Goal: Task Accomplishment & Management: Use online tool/utility

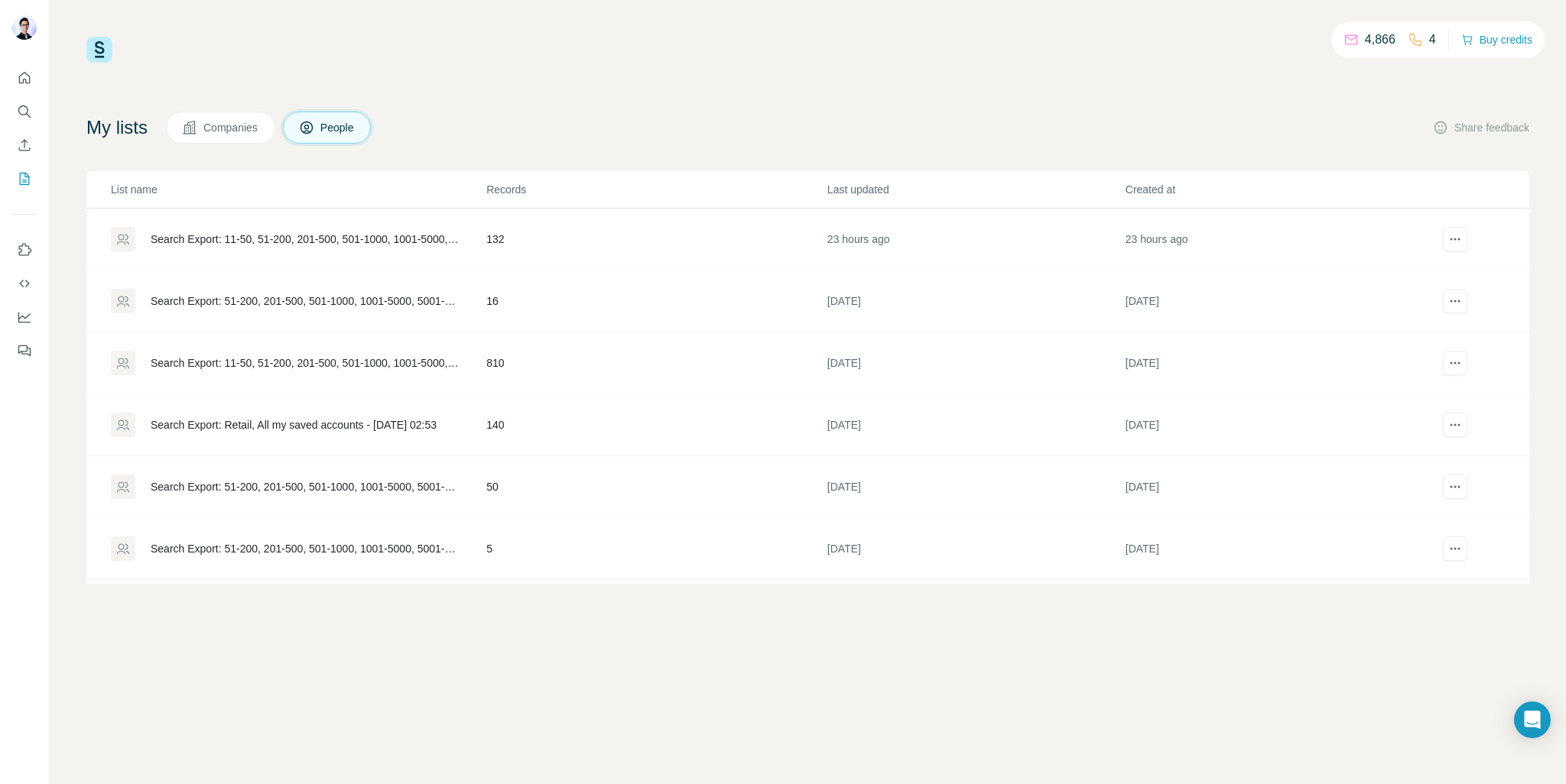
scroll to position [553, 0]
click at [32, 117] on button "Search" at bounding box center [25, 111] width 25 height 27
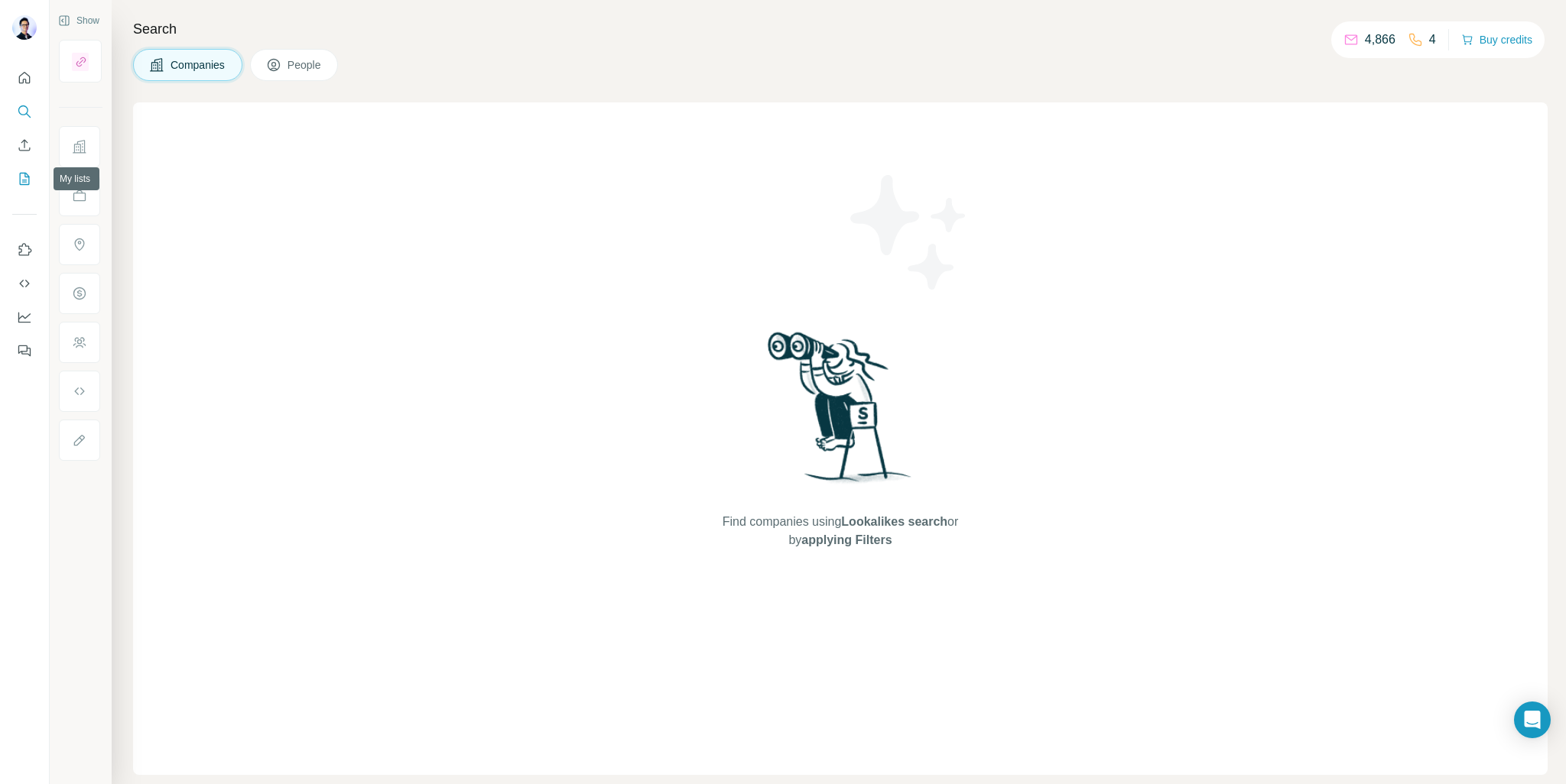
click at [25, 178] on icon "My lists" at bounding box center [24, 178] width 15 height 15
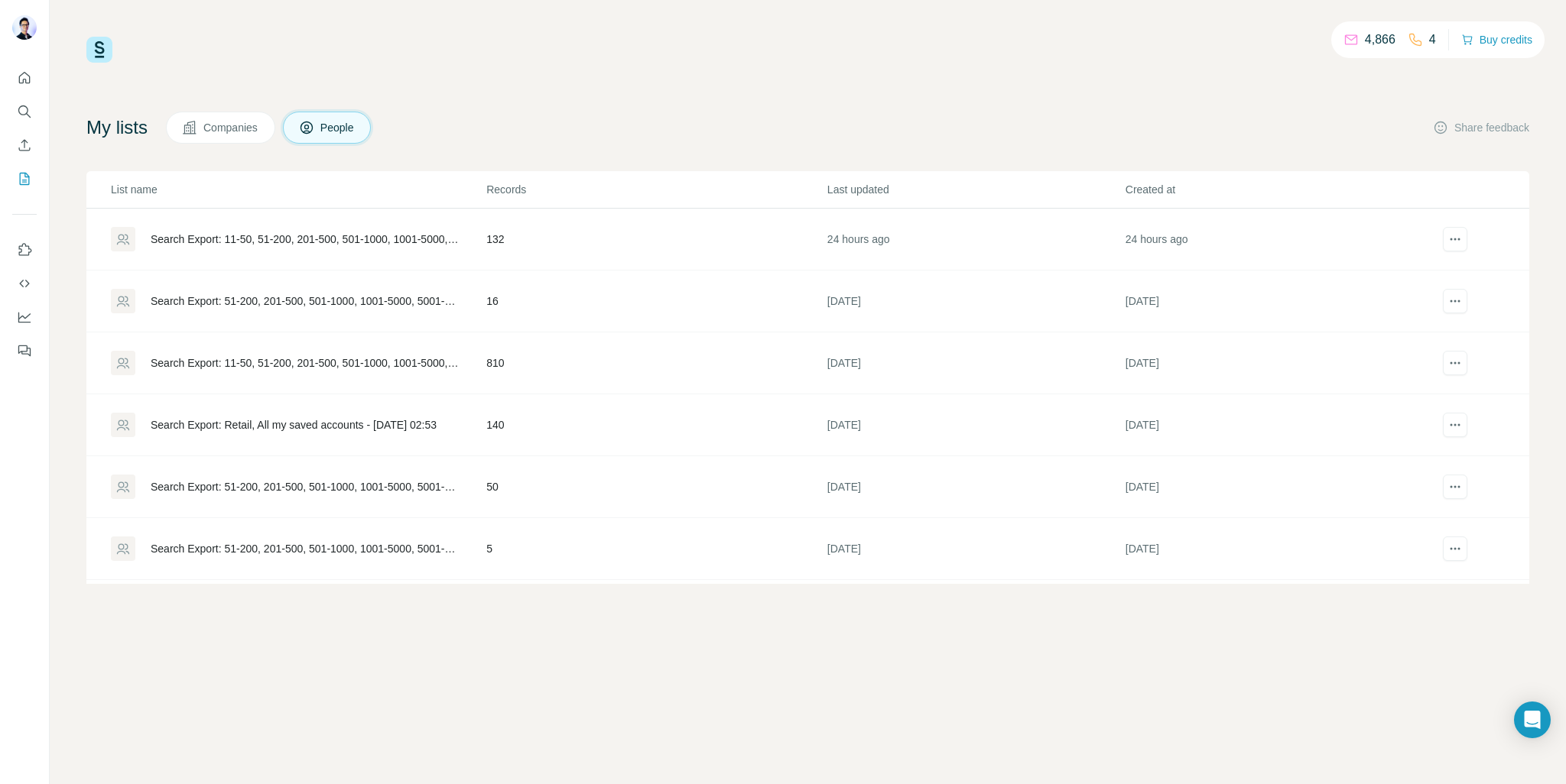
click at [444, 234] on div "Search Export: 11-50, 51-200, 201-500, 501-1000, 1001-5000, 5001-10,000, 10,000…" at bounding box center [306, 239] width 310 height 15
click at [400, 236] on div "Search Export: 11-50, 51-200, 201-500, 501-1000, 1001-5000, 5001-10,000, 10,000…" at bounding box center [306, 239] width 310 height 15
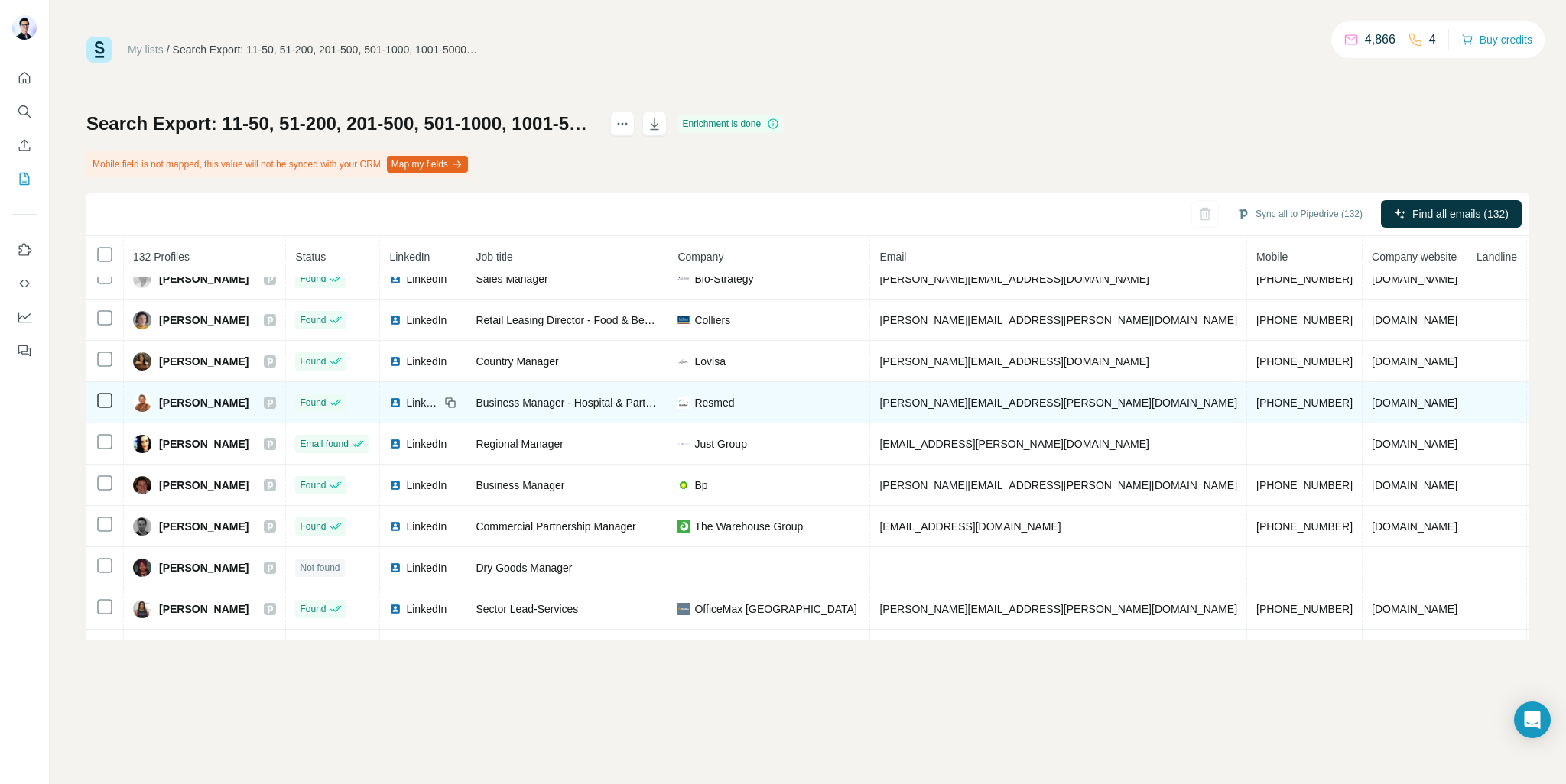
scroll to position [47, 0]
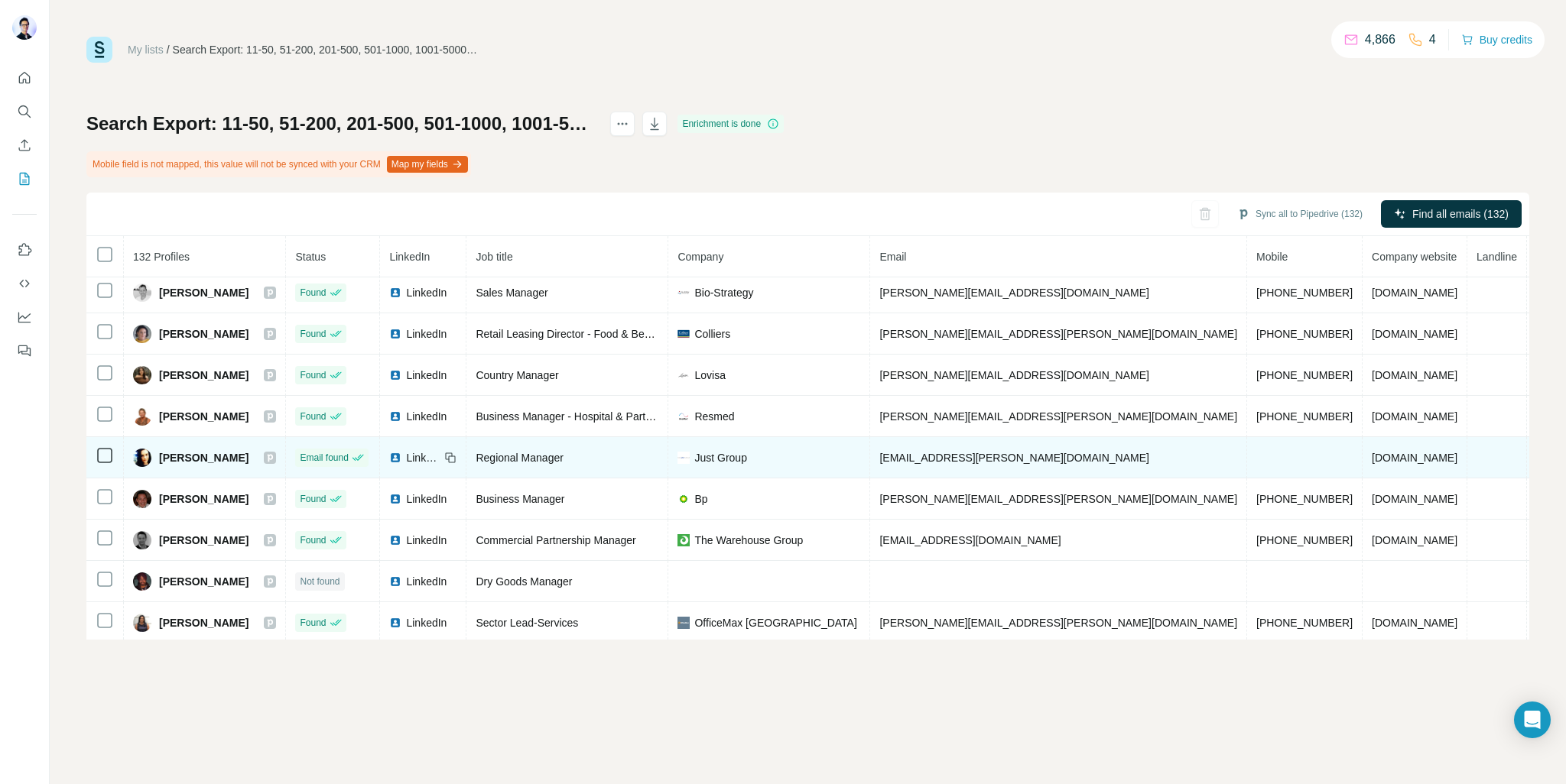
click at [1527, 446] on td "[GEOGRAPHIC_DATA]" at bounding box center [1592, 457] width 130 height 41
click at [1536, 453] on span "[GEOGRAPHIC_DATA]" at bounding box center [1591, 458] width 112 height 12
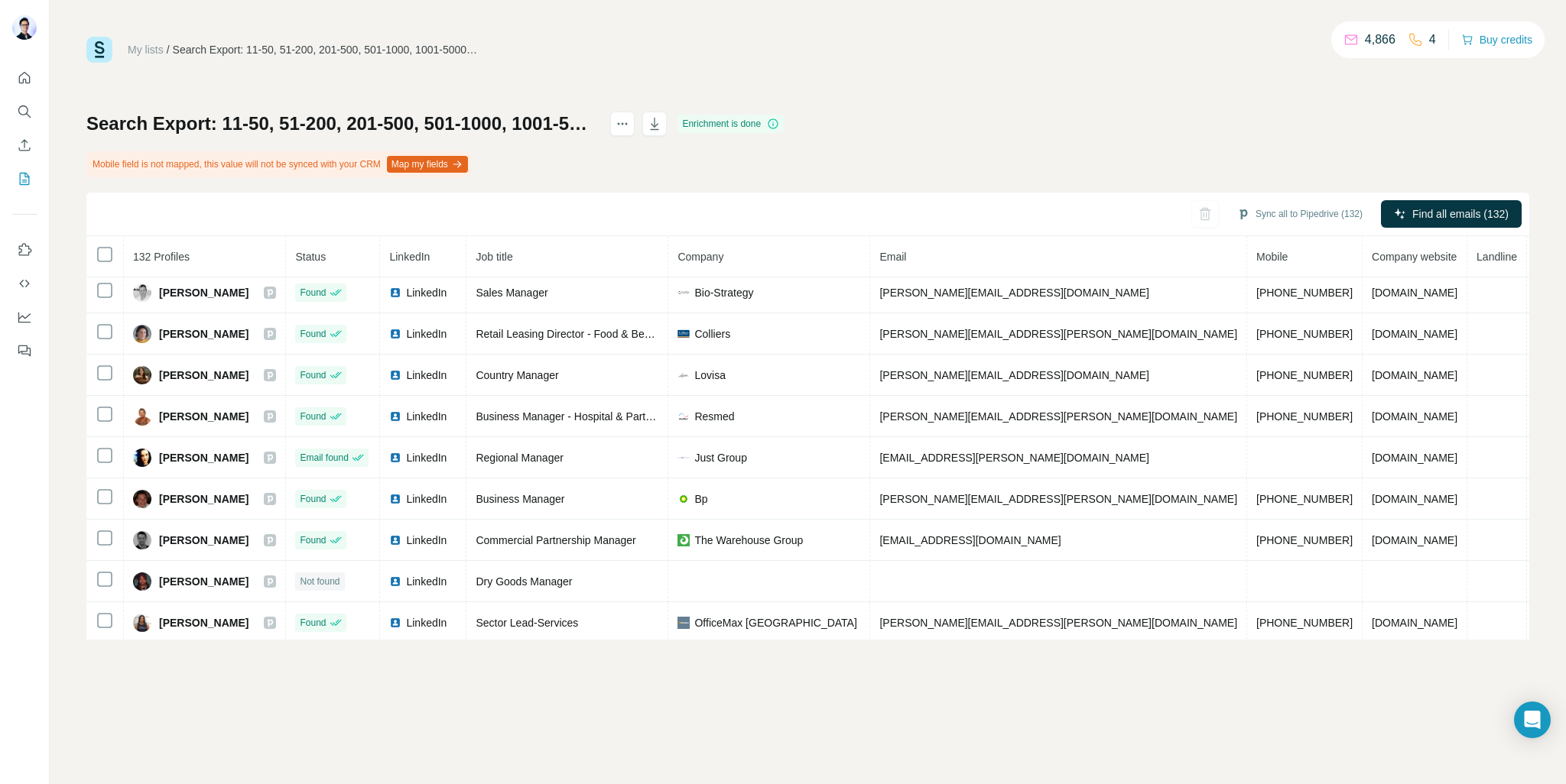
click at [1536, 261] on span "Country" at bounding box center [1555, 257] width 38 height 12
click at [1536, 254] on span "Country" at bounding box center [1555, 257] width 38 height 12
click at [1372, 258] on span "Company website" at bounding box center [1414, 257] width 85 height 12
click at [1527, 244] on th "Country" at bounding box center [1592, 256] width 130 height 41
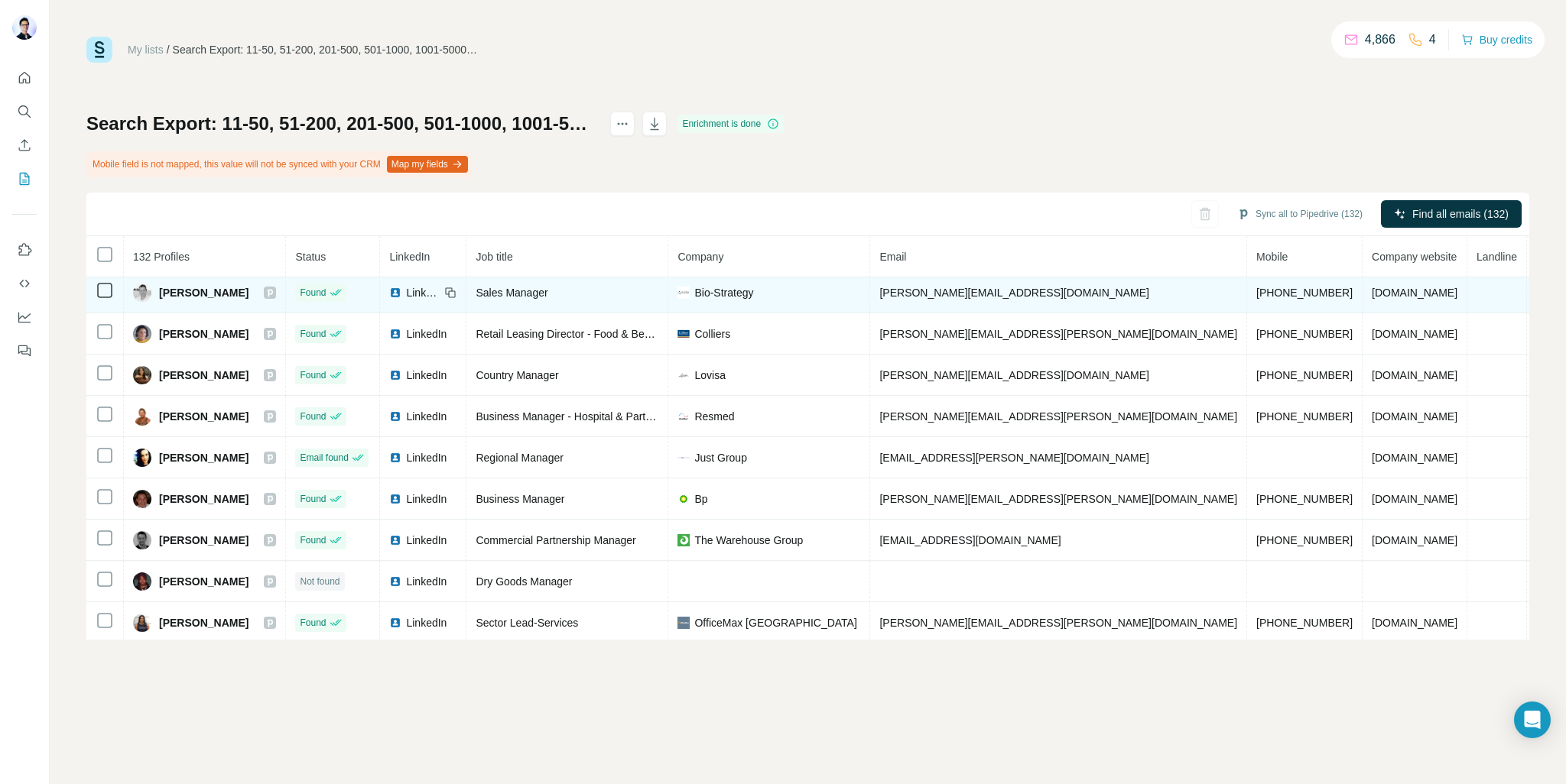
click at [1536, 286] on span "[GEOGRAPHIC_DATA]" at bounding box center [1591, 292] width 112 height 12
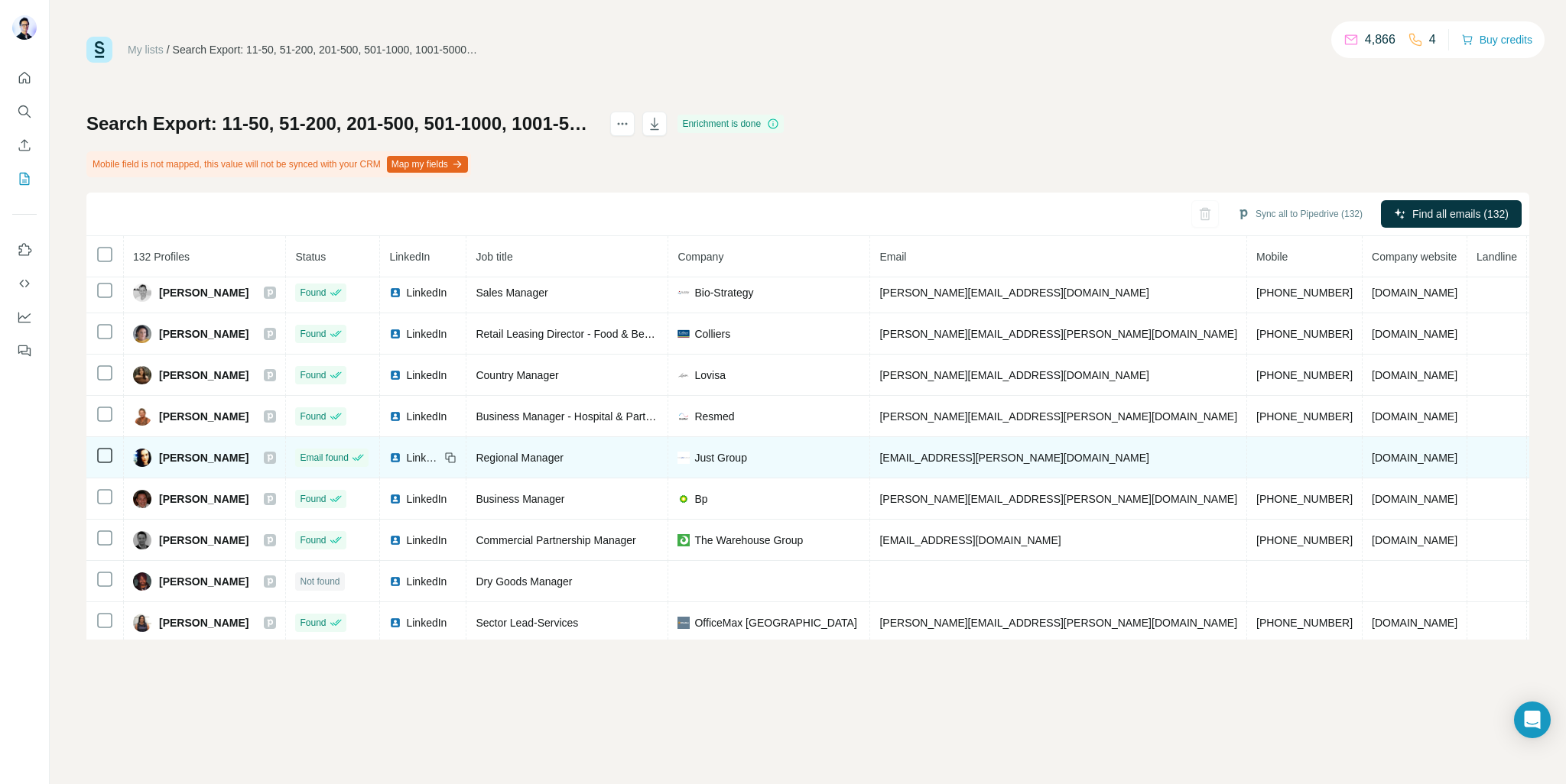
click at [186, 450] on span "[PERSON_NAME]" at bounding box center [204, 457] width 90 height 15
click at [189, 452] on span "[PERSON_NAME]" at bounding box center [204, 457] width 90 height 15
click at [221, 458] on div "[PERSON_NAME]" at bounding box center [204, 457] width 143 height 18
click at [192, 457] on span "[PERSON_NAME]" at bounding box center [204, 457] width 90 height 15
click at [192, 457] on span "[PERSON_NAME]" at bounding box center [204, 457] width 90 height 15
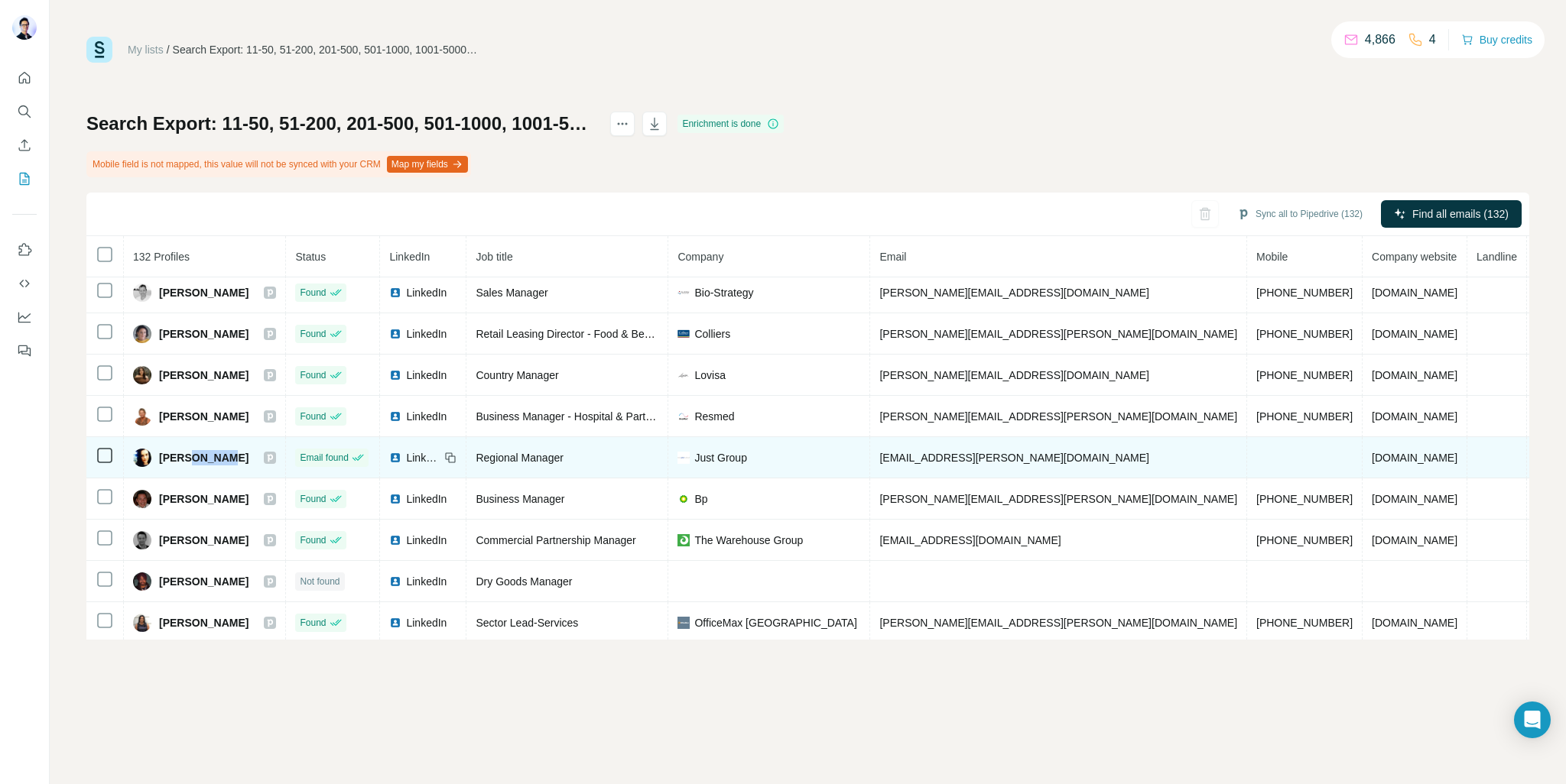
click at [148, 453] on img at bounding box center [141, 457] width 18 height 18
click at [166, 452] on span "[PERSON_NAME]" at bounding box center [204, 457] width 90 height 15
click at [186, 452] on span "[PERSON_NAME]" at bounding box center [204, 457] width 90 height 15
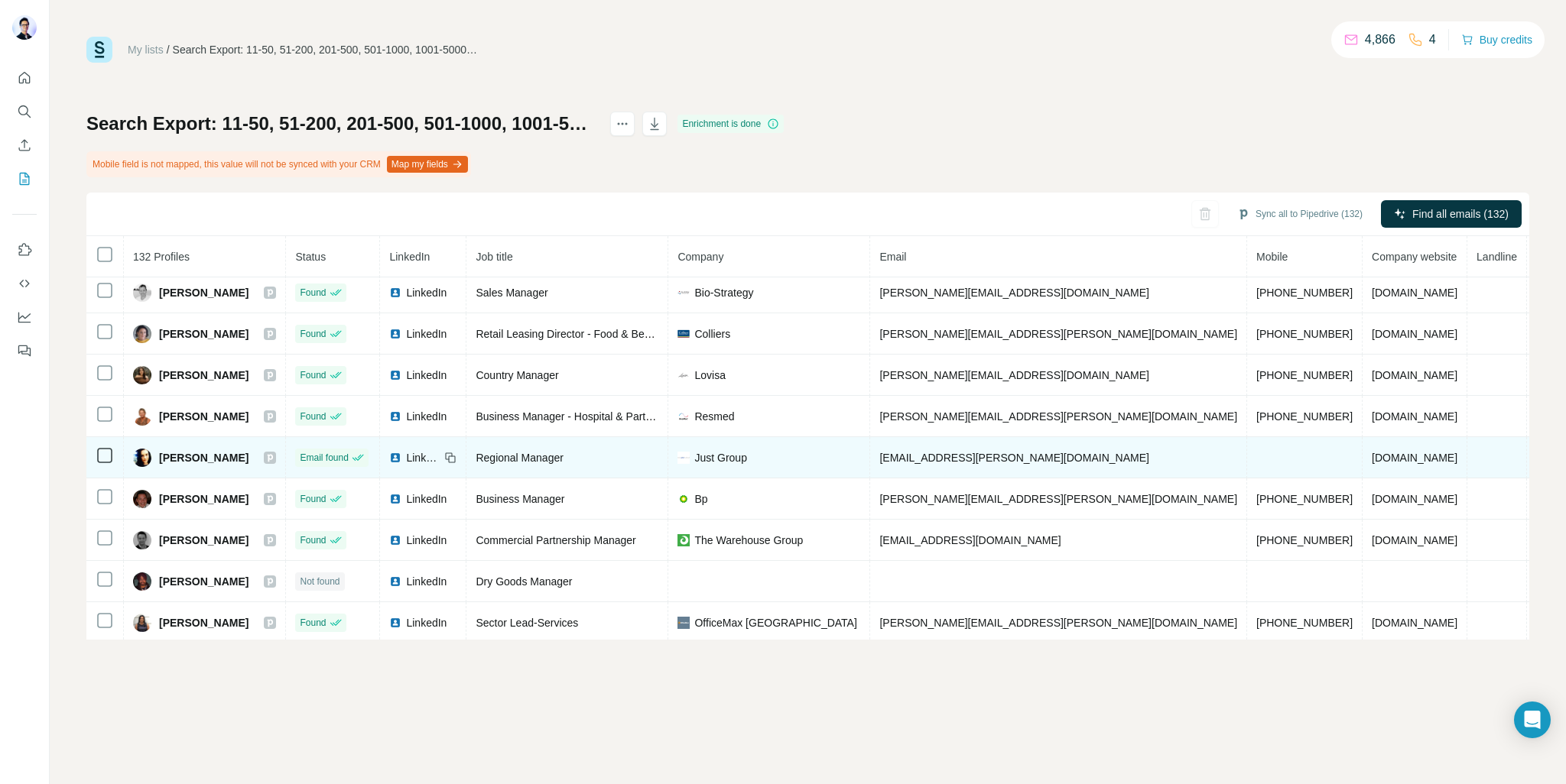
click at [215, 452] on span "[PERSON_NAME]" at bounding box center [204, 457] width 90 height 15
click at [204, 453] on span "[PERSON_NAME]" at bounding box center [204, 457] width 90 height 15
click at [184, 453] on span "[PERSON_NAME]" at bounding box center [204, 457] width 90 height 15
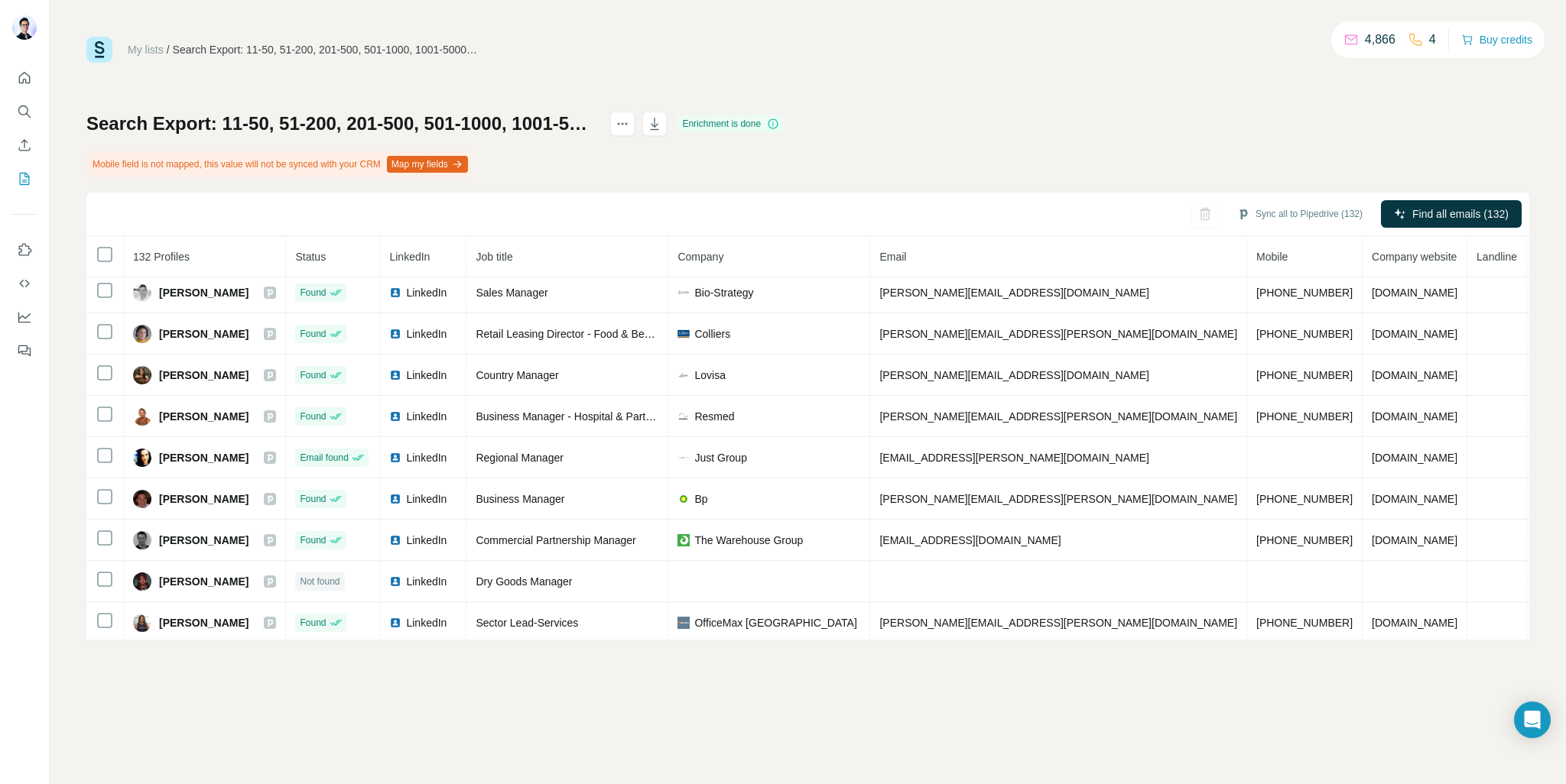
click at [444, 162] on button "Map my fields" at bounding box center [428, 164] width 81 height 17
